Goal: Understand process/instructions: Learn about a topic

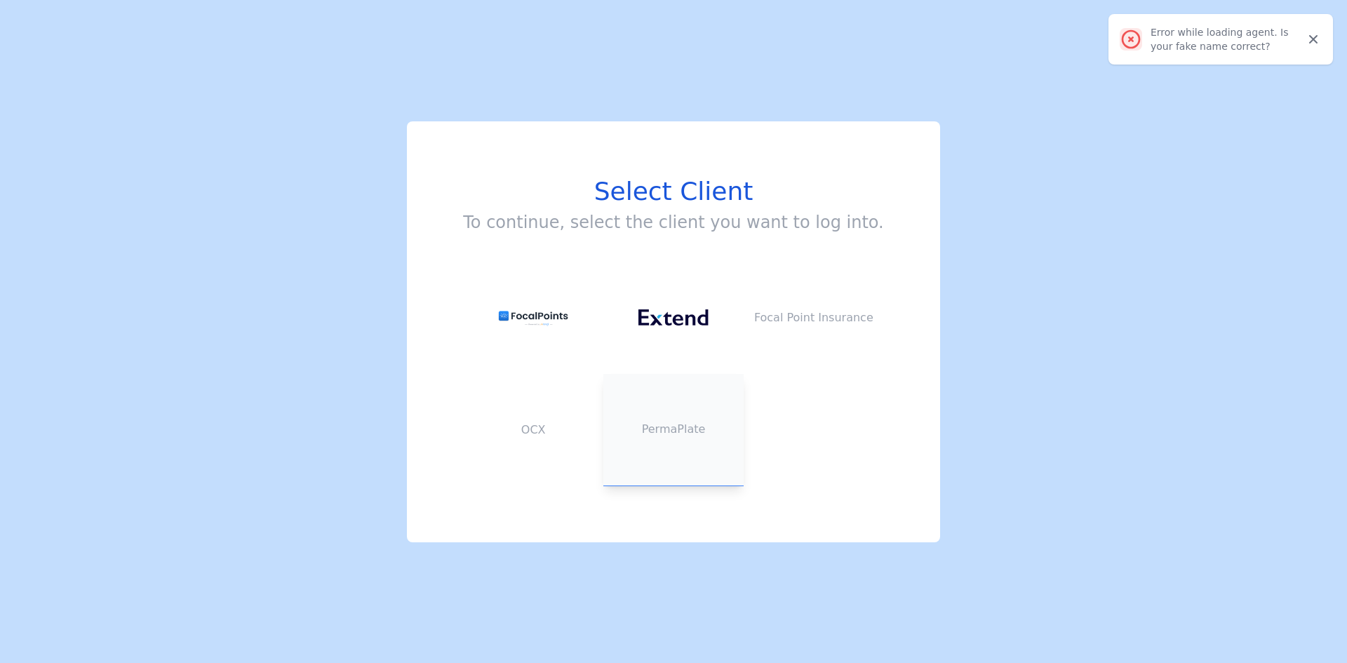
click at [664, 415] on button "PermaPlate" at bounding box center [673, 430] width 140 height 112
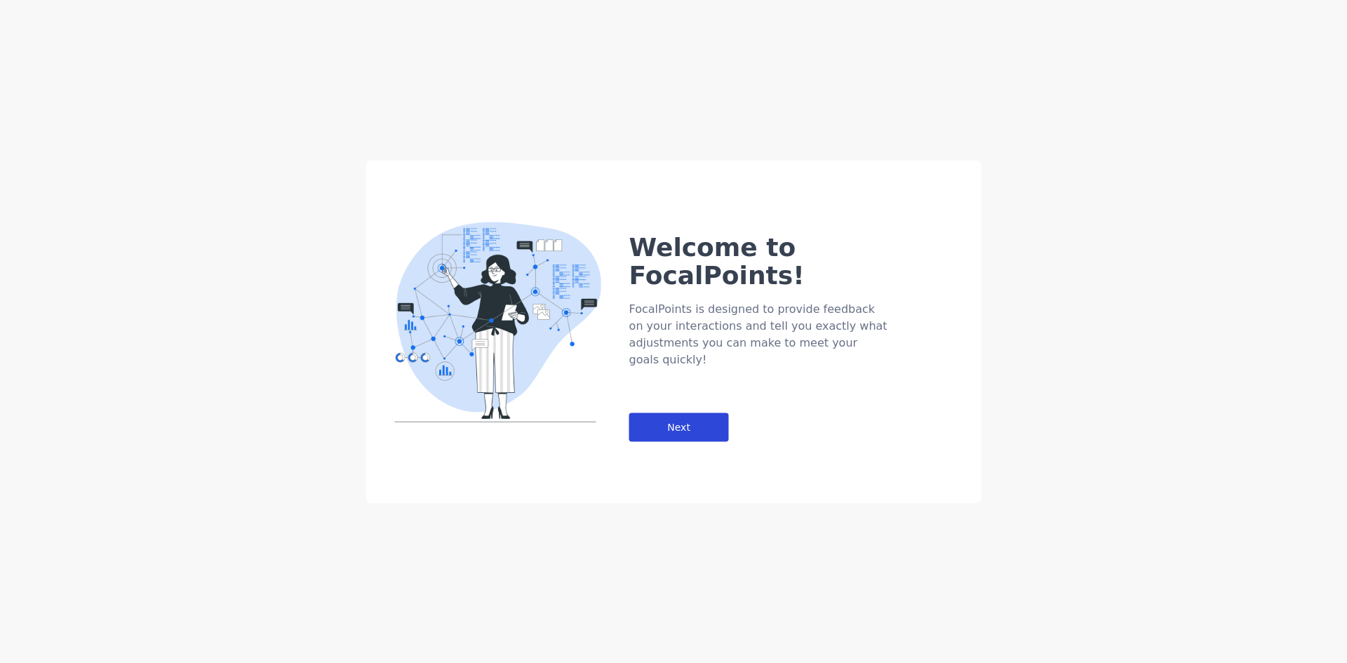
click at [662, 412] on div "Next" at bounding box center [679, 426] width 100 height 29
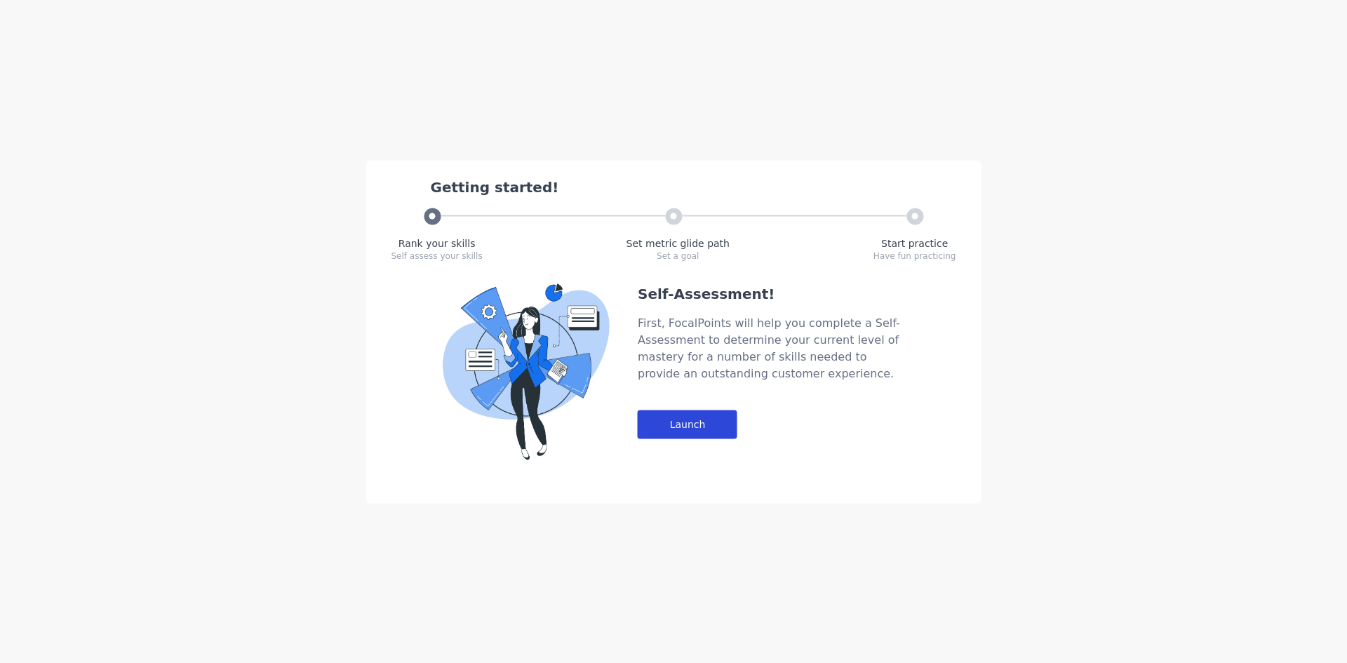
click at [684, 420] on div "Launch" at bounding box center [688, 424] width 100 height 29
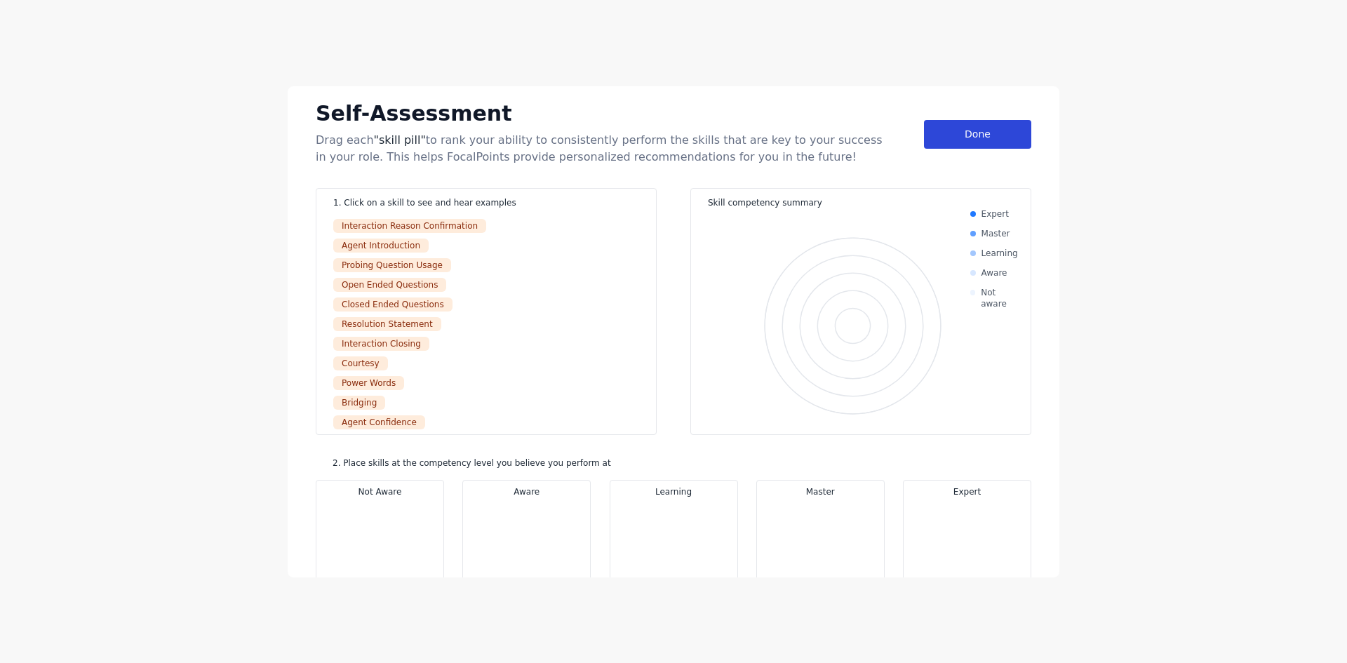
click at [967, 135] on div "Done" at bounding box center [977, 134] width 107 height 29
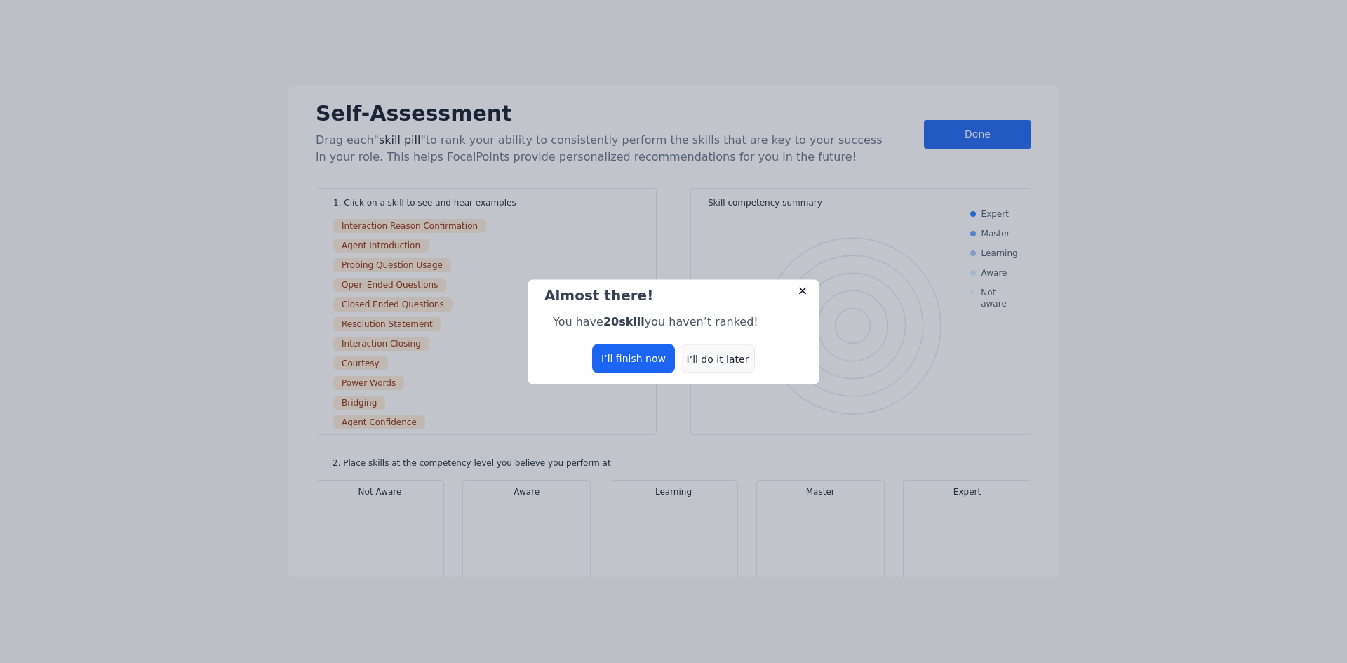
click at [729, 355] on div "I’ll do it later" at bounding box center [717, 358] width 74 height 29
click at [736, 352] on div "I’ll do it later" at bounding box center [717, 358] width 74 height 29
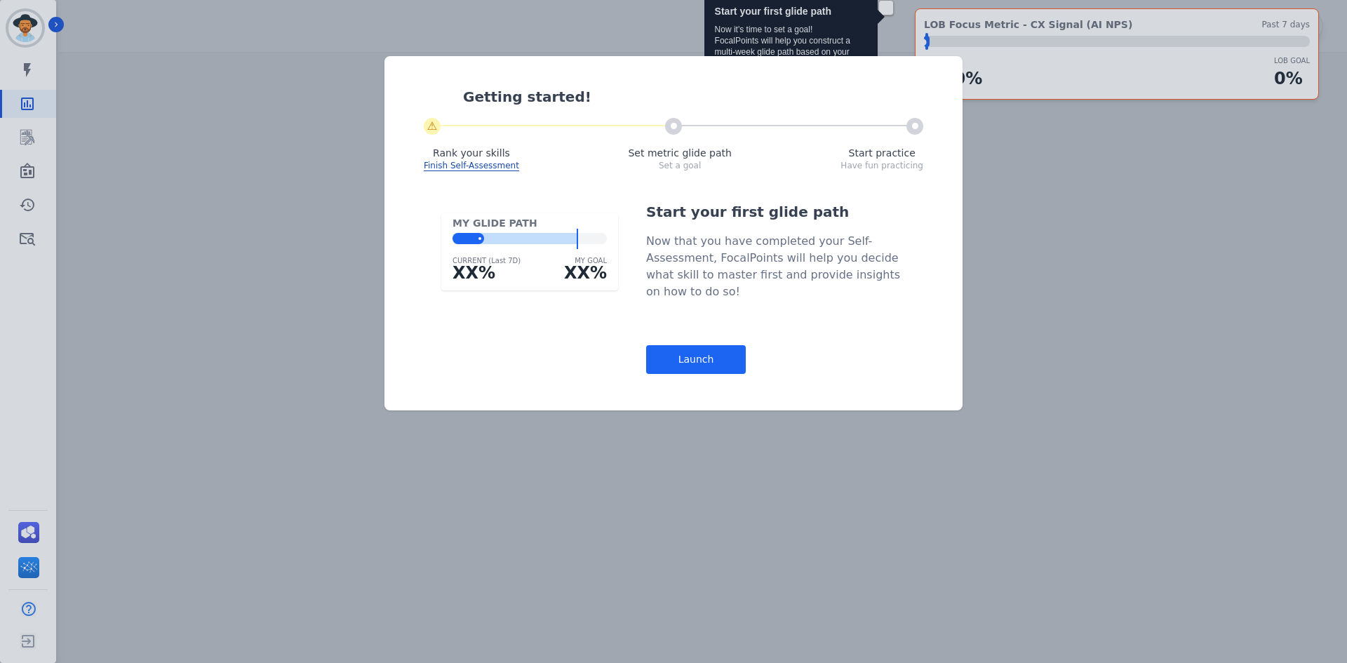
click at [732, 358] on div "Launch" at bounding box center [696, 359] width 100 height 29
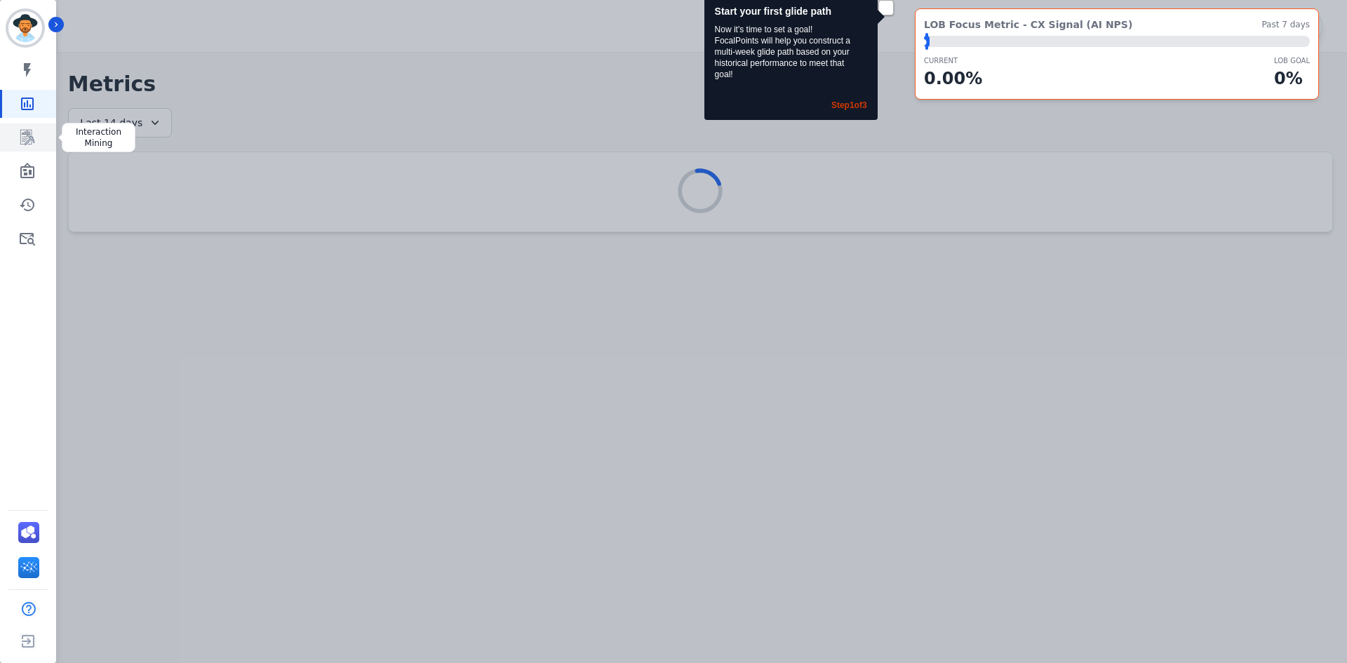
click at [32, 144] on icon "Sidebar" at bounding box center [27, 137] width 14 height 15
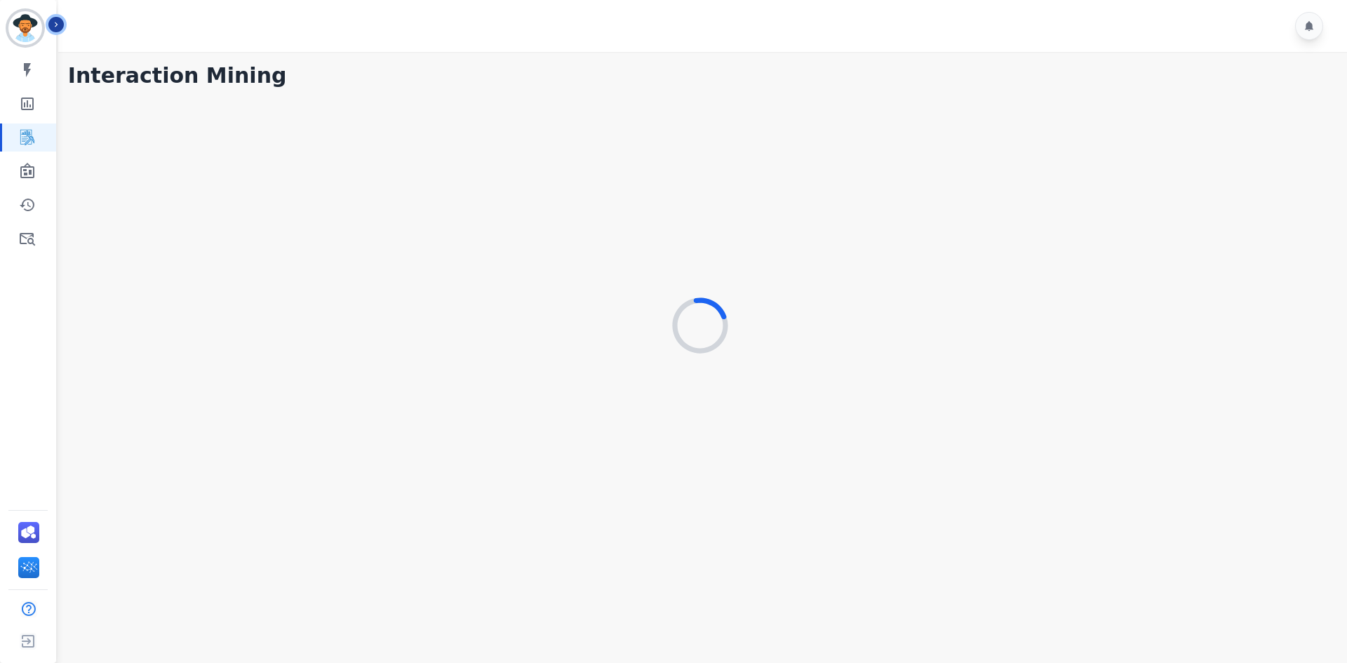
click at [57, 19] on button "Icon description" at bounding box center [55, 24] width 15 height 15
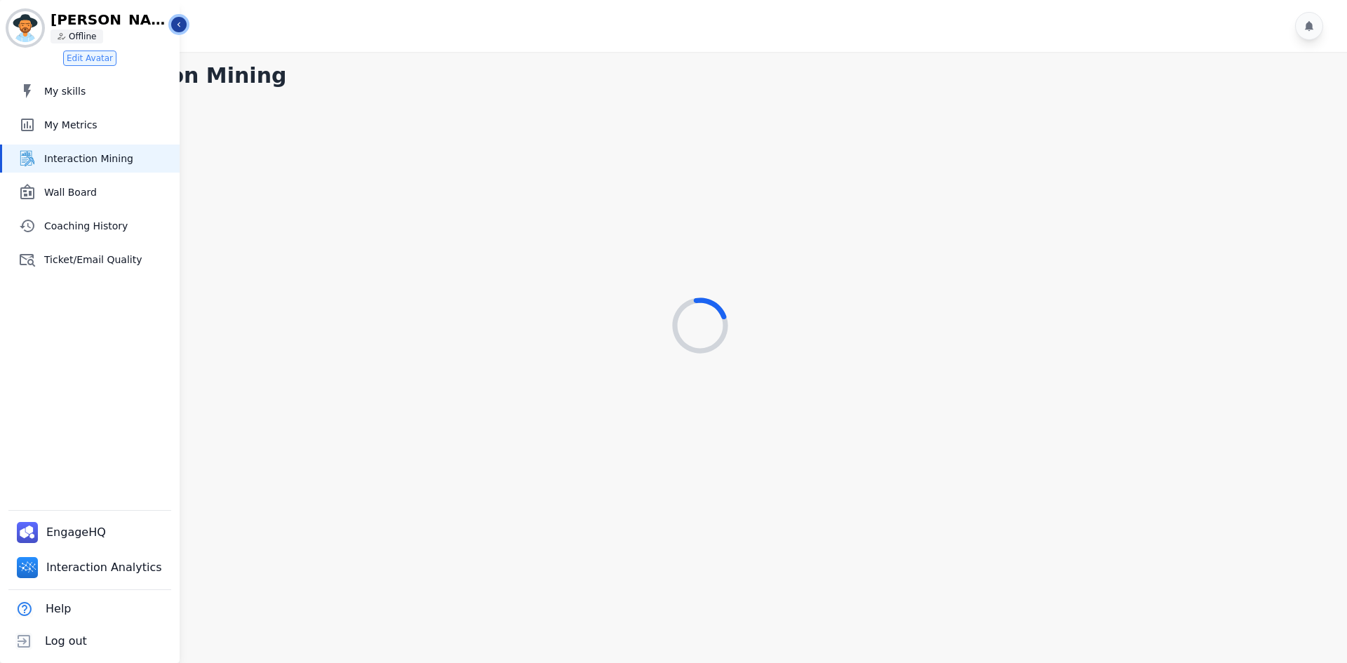
click at [179, 26] on icon "Sidebar" at bounding box center [178, 24] width 3 height 5
